Goal: Task Accomplishment & Management: Manage account settings

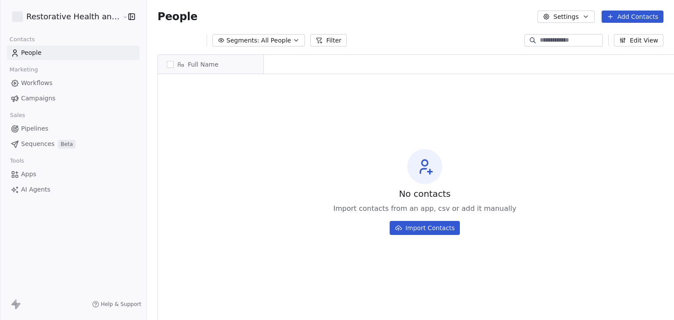
scroll to position [7, 7]
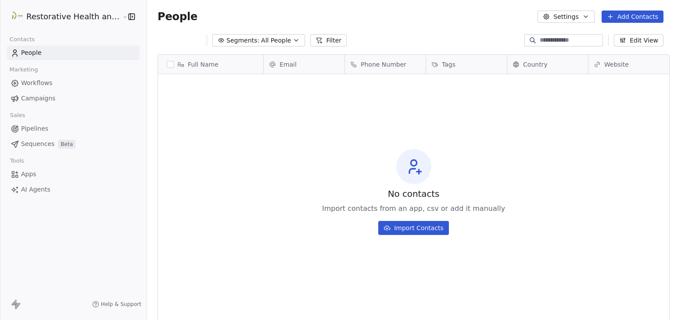
click at [62, 18] on html "Restorative Health and Wellness Contacts People Marketing Workflows Campaigns S…" at bounding box center [337, 160] width 674 height 320
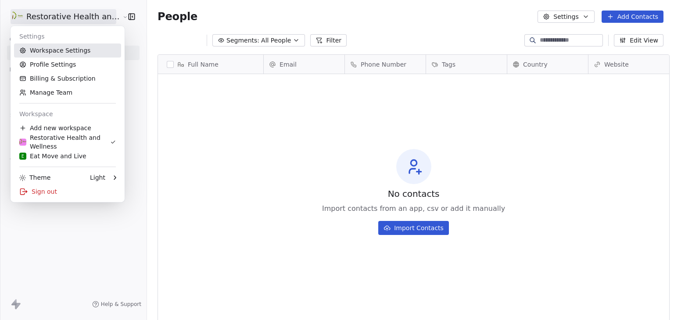
click at [55, 50] on link "Workspace Settings" at bounding box center [67, 50] width 107 height 14
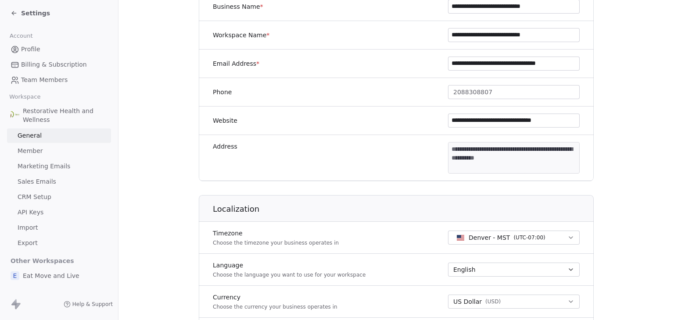
click at [47, 167] on span "Marketing Emails" at bounding box center [44, 166] width 53 height 9
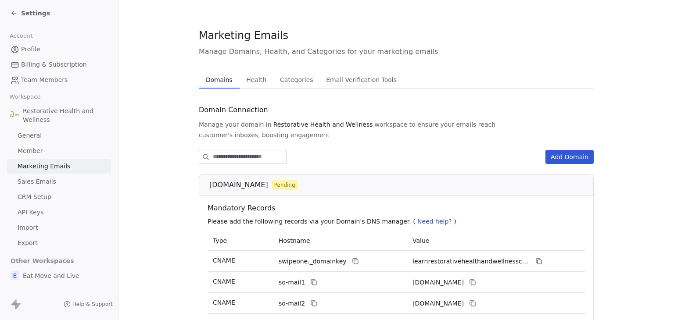
click at [13, 11] on icon at bounding box center [13, 12] width 2 height 2
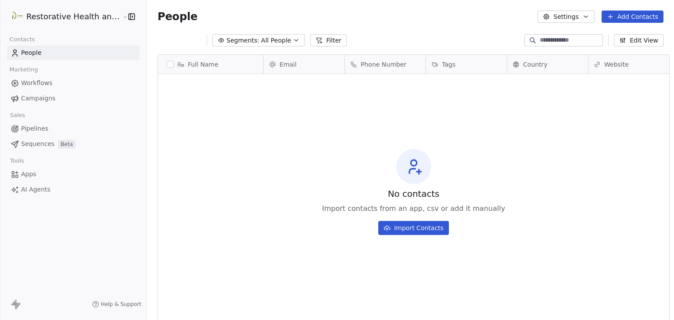
scroll to position [275, 527]
click at [37, 17] on html "Restorative Health and Wellness Contacts People Marketing Workflows Campaigns S…" at bounding box center [337, 160] width 674 height 320
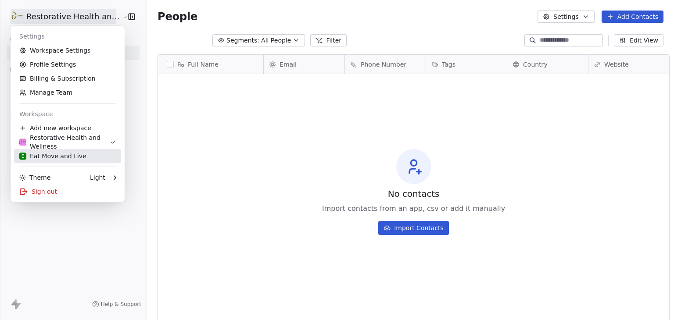
click at [63, 158] on div "E Eat Move and Live" at bounding box center [52, 156] width 67 height 9
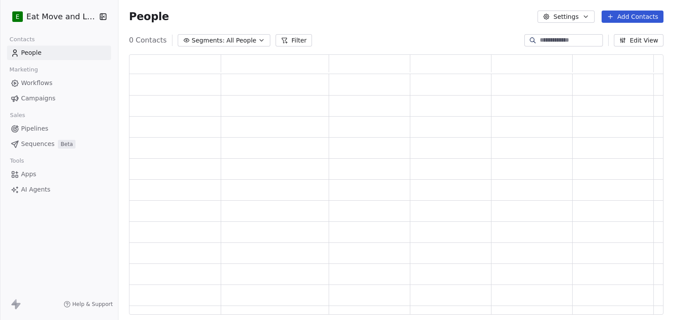
scroll to position [254, 528]
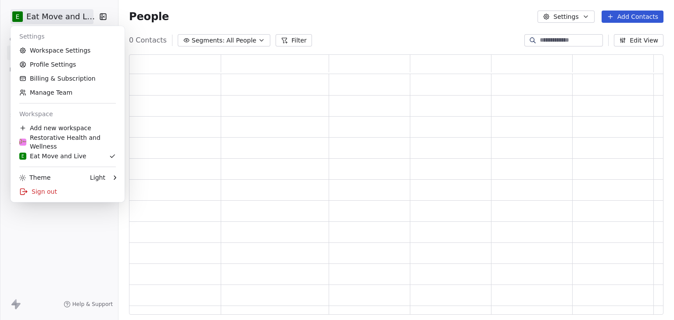
click at [58, 16] on html "E Eat Move and Live Contacts People Marketing Workflows Campaigns Sales Sequenc…" at bounding box center [337, 160] width 674 height 320
click at [65, 53] on link "Workspace Settings" at bounding box center [67, 50] width 107 height 14
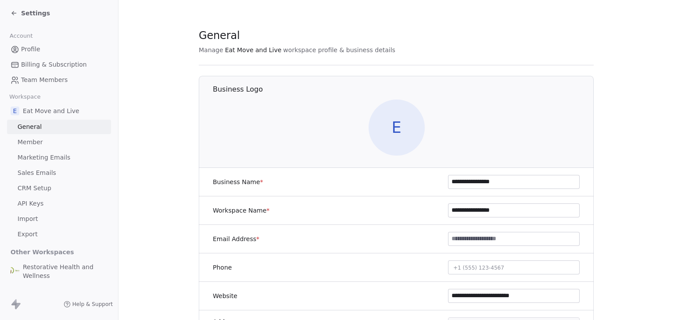
click at [39, 161] on span "Marketing Emails" at bounding box center [44, 157] width 53 height 9
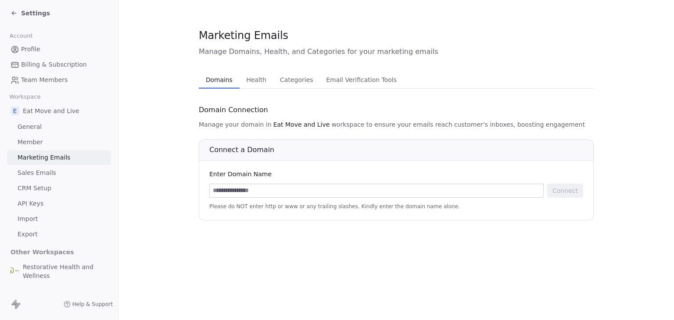
click at [23, 13] on span "Settings" at bounding box center [35, 13] width 29 height 9
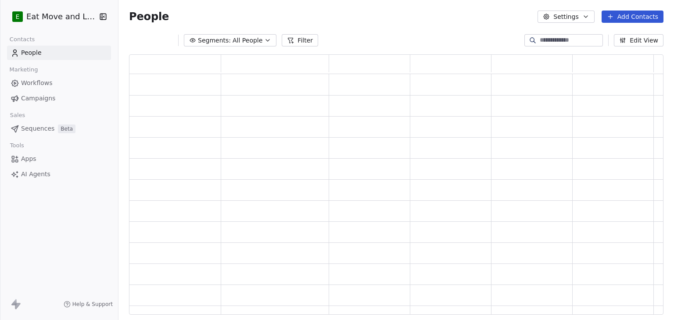
scroll to position [254, 528]
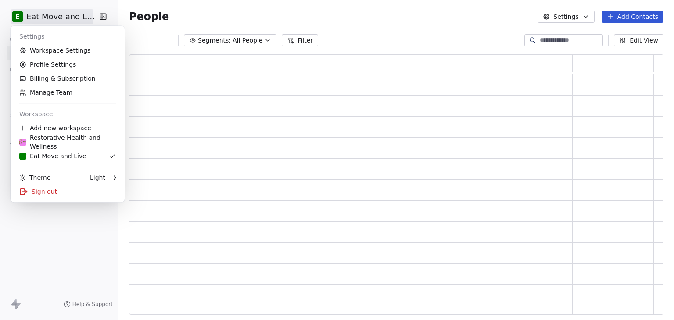
click at [30, 18] on html "E Eat Move and Live Contacts People Marketing Workflows Campaigns Sales Sequenc…" at bounding box center [337, 160] width 674 height 320
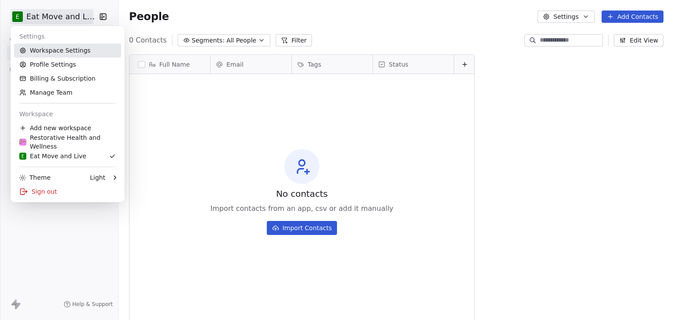
scroll to position [275, 549]
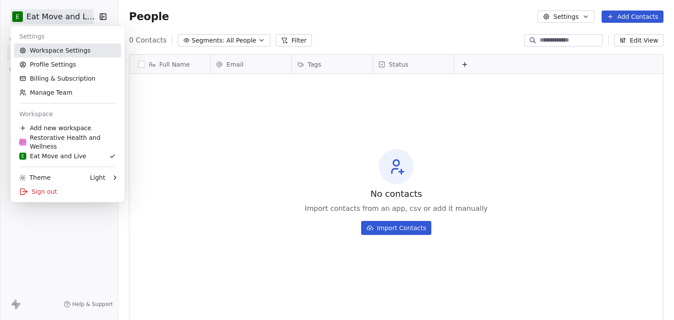
click at [63, 50] on link "Workspace Settings" at bounding box center [67, 50] width 107 height 14
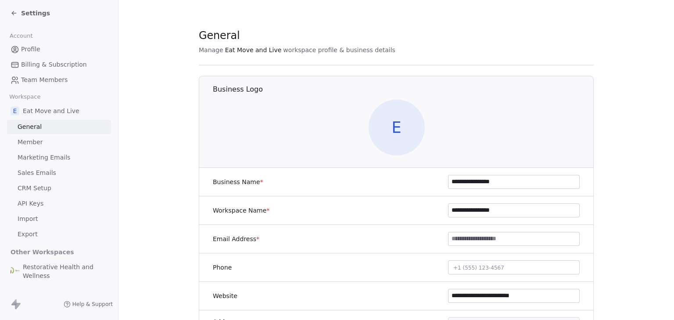
click at [65, 158] on span "Marketing Emails" at bounding box center [44, 157] width 53 height 9
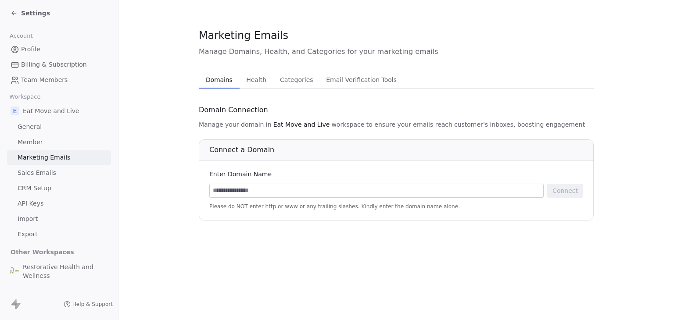
click at [31, 16] on span "Settings" at bounding box center [35, 13] width 29 height 9
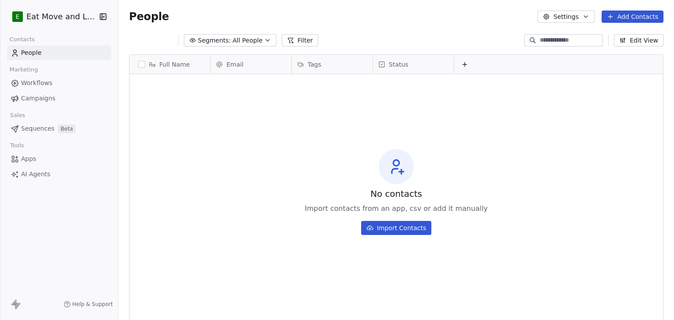
scroll to position [275, 549]
click at [68, 20] on html "E Eat Move and Live Contacts People Marketing Workflows Campaigns Sales Sequenc…" at bounding box center [337, 160] width 674 height 320
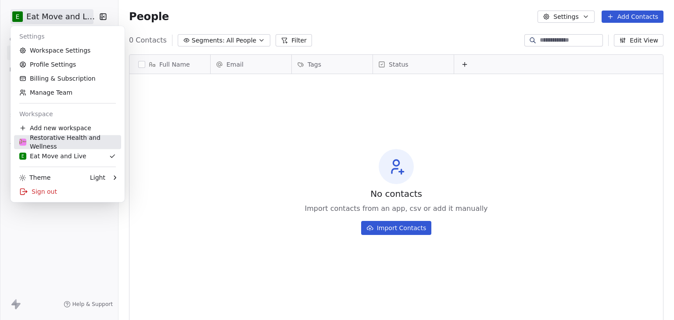
click at [68, 134] on div "Restorative Health and Wellness" at bounding box center [67, 142] width 97 height 18
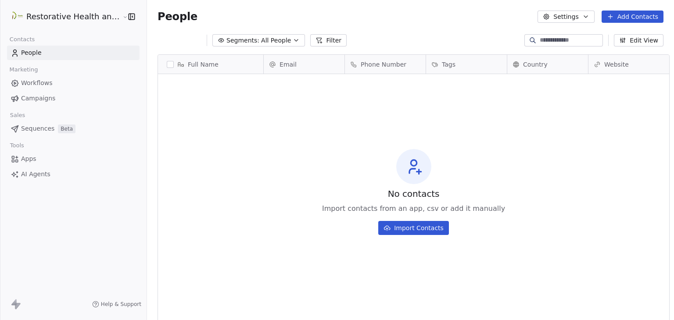
scroll to position [275, 527]
click at [79, 23] on html "Restorative Health and Wellness Contacts People Marketing Workflows Campaigns S…" at bounding box center [337, 160] width 674 height 320
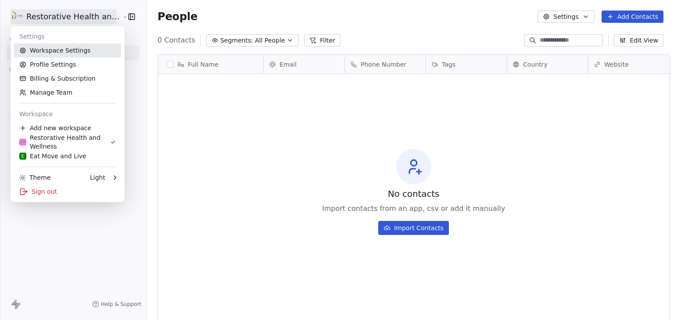
click at [64, 52] on link "Workspace Settings" at bounding box center [67, 50] width 107 height 14
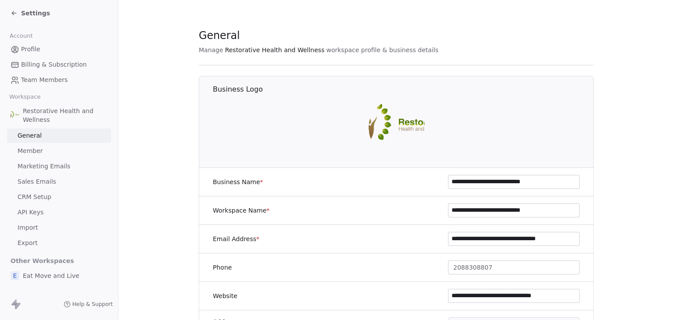
click at [47, 165] on span "Marketing Emails" at bounding box center [44, 166] width 53 height 9
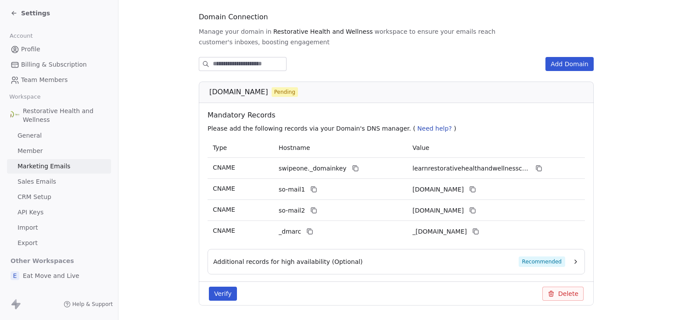
scroll to position [95, 0]
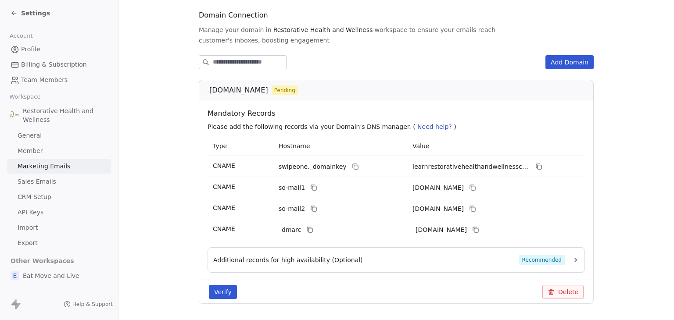
click at [37, 132] on span "General" at bounding box center [30, 135] width 24 height 9
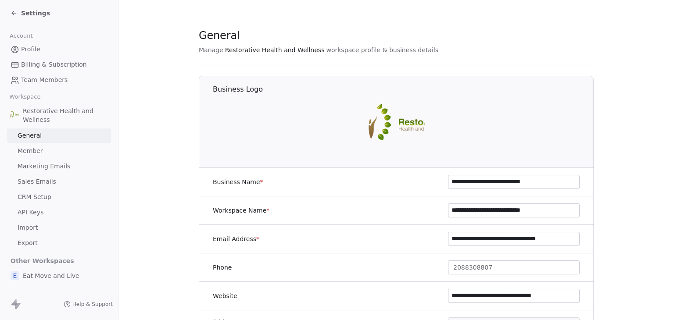
drag, startPoint x: 539, startPoint y: 210, endPoint x: 425, endPoint y: 210, distance: 114.1
click at [425, 210] on div "**********" at bounding box center [396, 211] width 395 height 29
click at [517, 209] on input "**********" at bounding box center [514, 210] width 131 height 13
click at [41, 162] on span "Marketing Emails" at bounding box center [44, 166] width 53 height 9
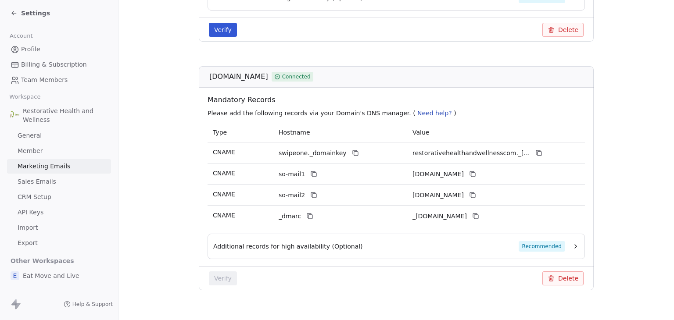
scroll to position [358, 0]
